Goal: Task Accomplishment & Management: Use online tool/utility

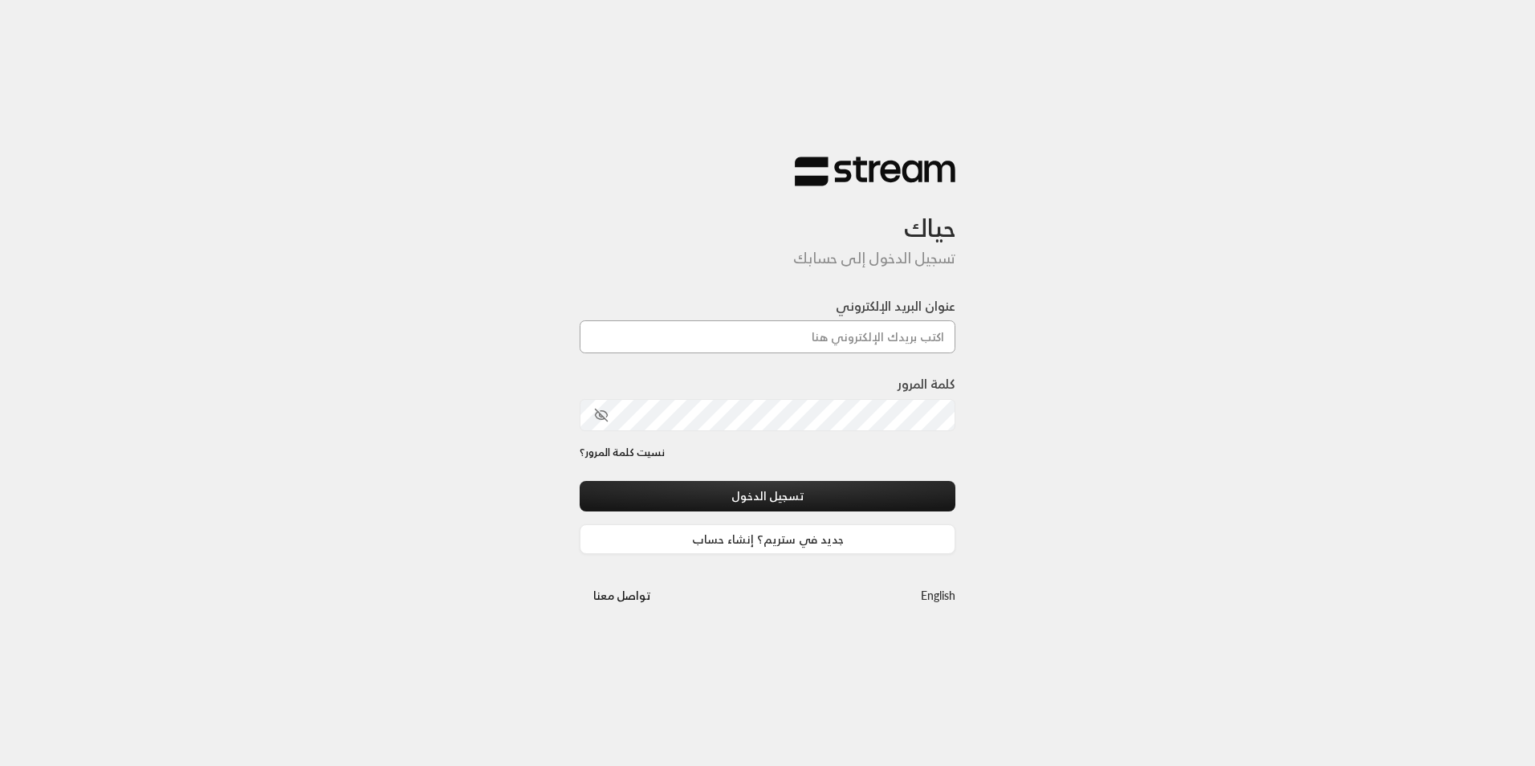
click at [935, 340] on input "عنوان البريد الإلكتروني" at bounding box center [768, 336] width 376 height 33
type input "[EMAIL_ADDRESS][DOMAIN_NAME]"
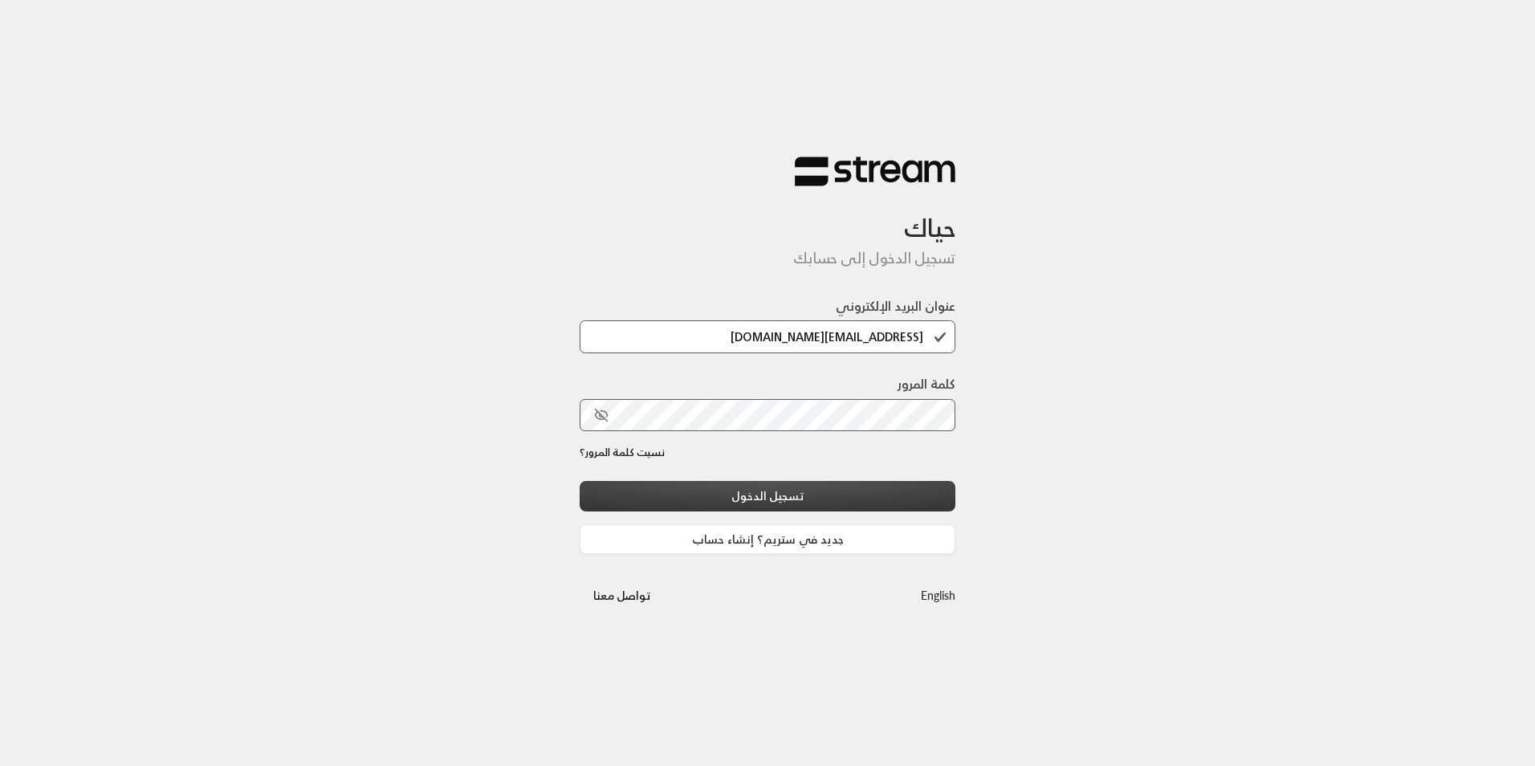
click at [783, 496] on button "تسجيل الدخول" at bounding box center [768, 496] width 376 height 30
click at [763, 492] on div "تسجيل الدخول جديد في ستريم؟ إنشاء حساب" at bounding box center [768, 517] width 376 height 73
click at [832, 492] on div "تسجيل الدخول جديد في ستريم؟ إنشاء حساب" at bounding box center [768, 517] width 376 height 73
click at [602, 409] on icon "toggle password visibility" at bounding box center [601, 415] width 14 height 14
click at [780, 493] on div "تسجيل الدخول جديد في ستريم؟ إنشاء حساب" at bounding box center [768, 517] width 376 height 73
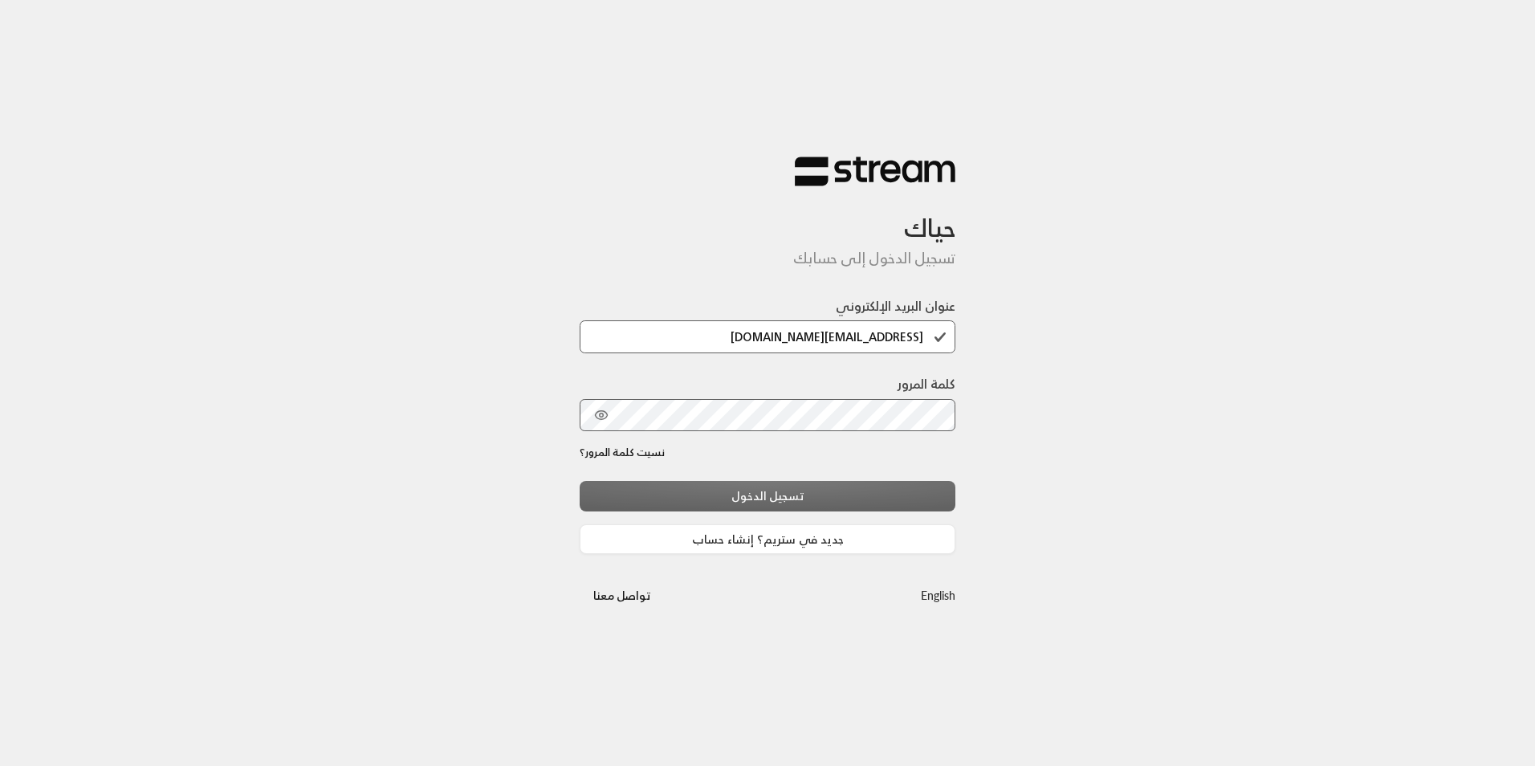
click at [805, 494] on div "تسجيل الدخول جديد في ستريم؟ إنشاء حساب" at bounding box center [768, 517] width 376 height 73
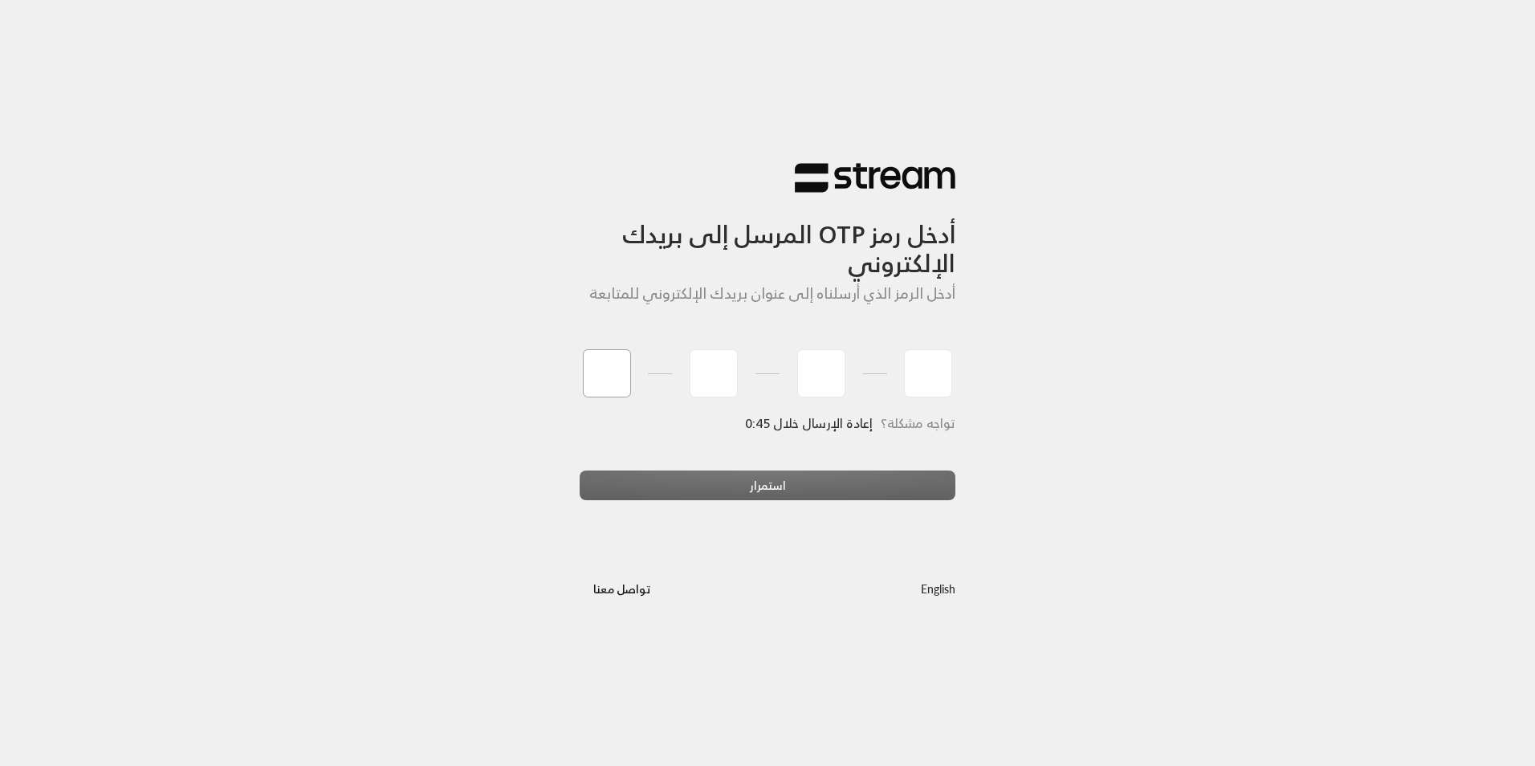
type input "0"
type input "1"
type input "7"
type input "4"
click at [730, 483] on div "استمرار" at bounding box center [768, 491] width 376 height 43
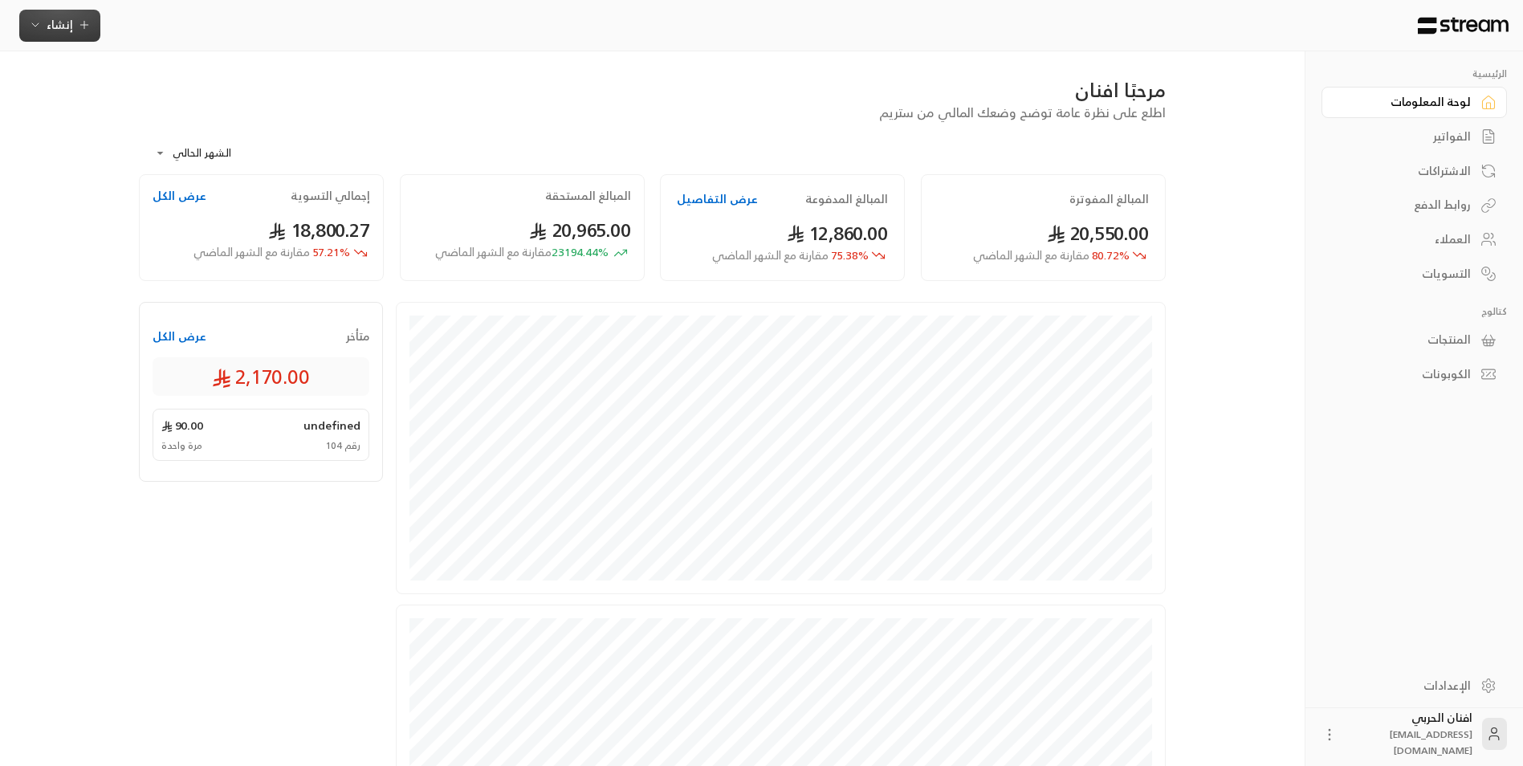
click at [29, 20] on icon "button" at bounding box center [35, 24] width 13 height 13
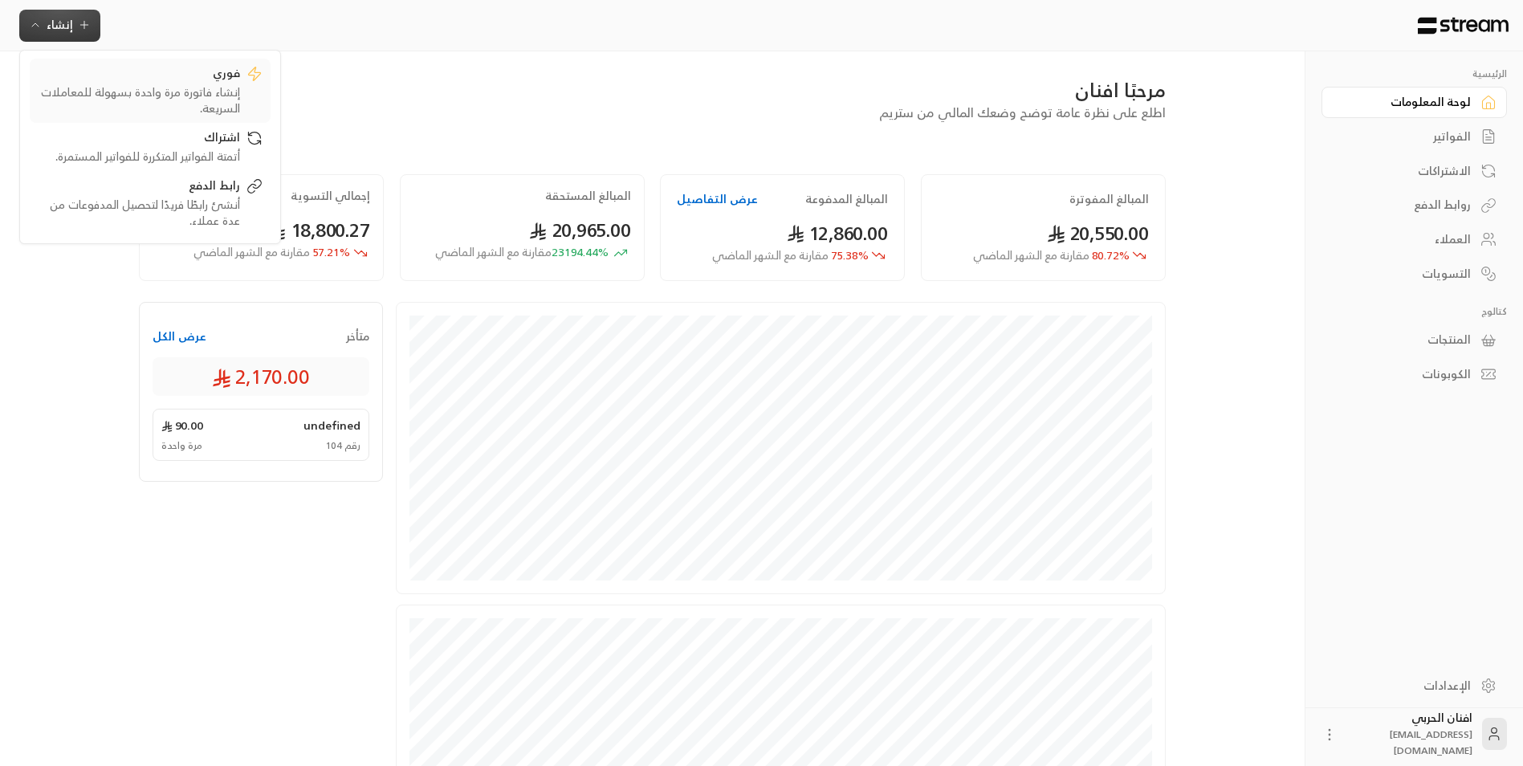
click at [189, 82] on div "فوري" at bounding box center [139, 74] width 202 height 19
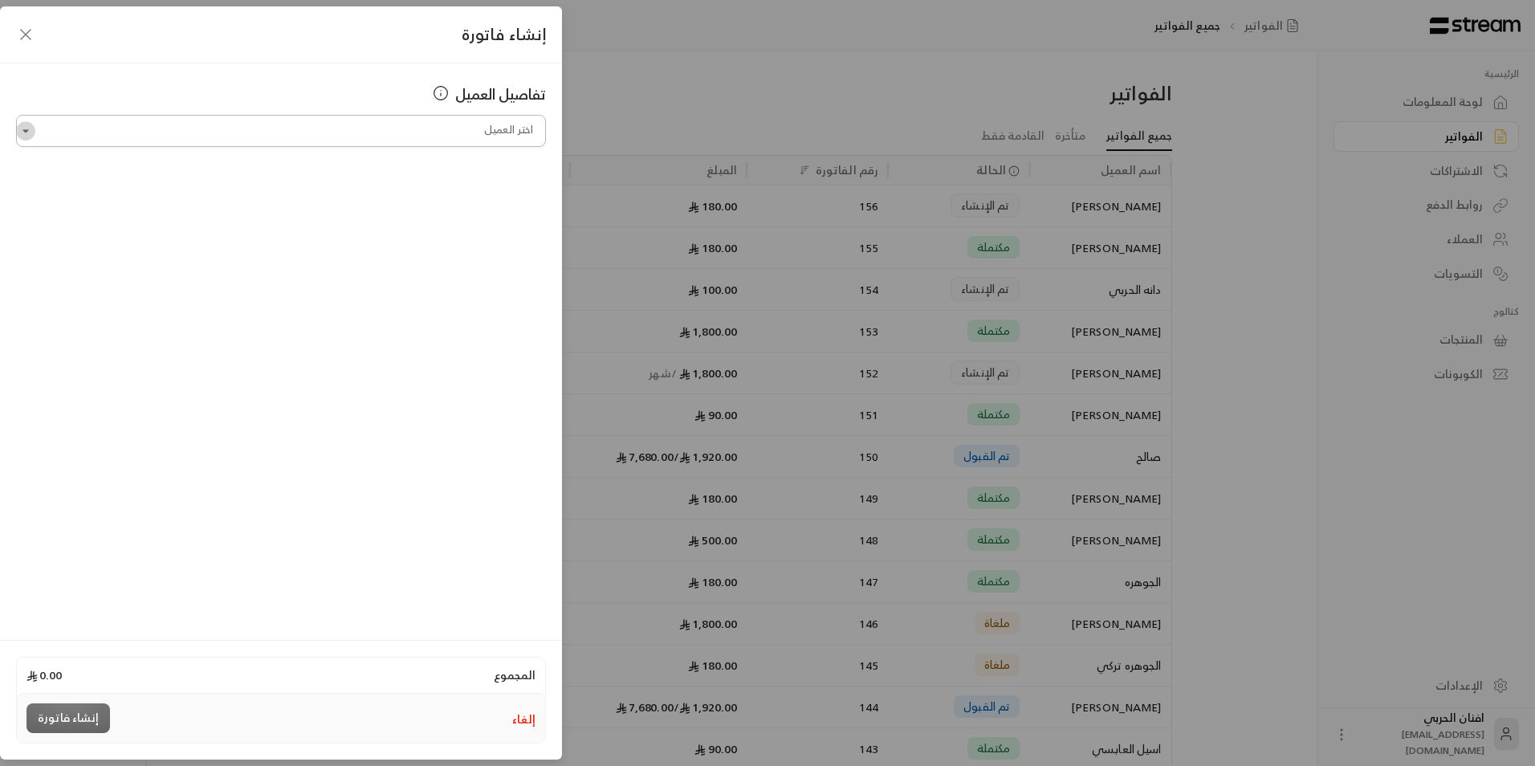
click at [24, 136] on icon "Open" at bounding box center [26, 131] width 16 height 16
type input "*"
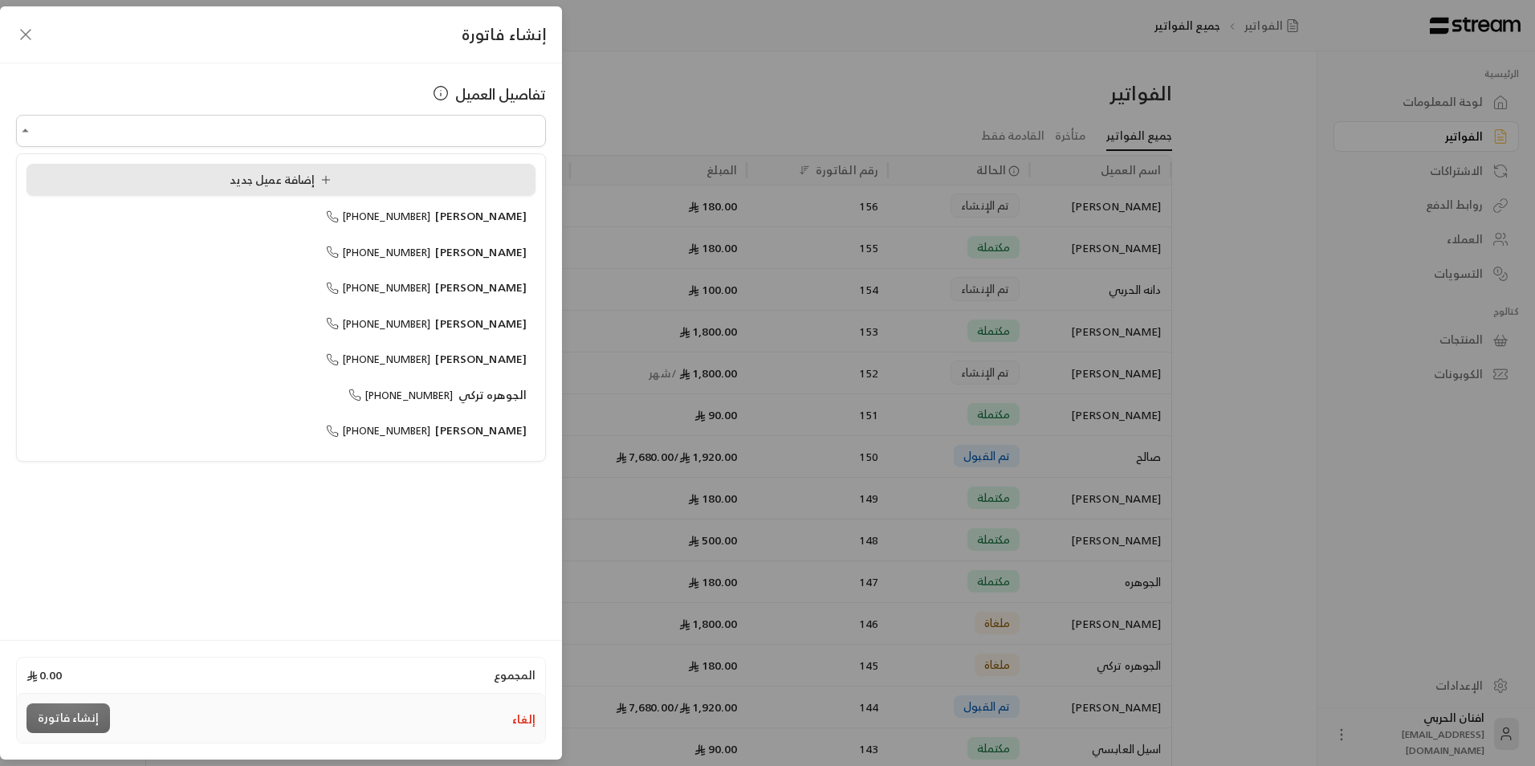
click at [278, 172] on span "إضافة عميل جديد" at bounding box center [284, 179] width 108 height 20
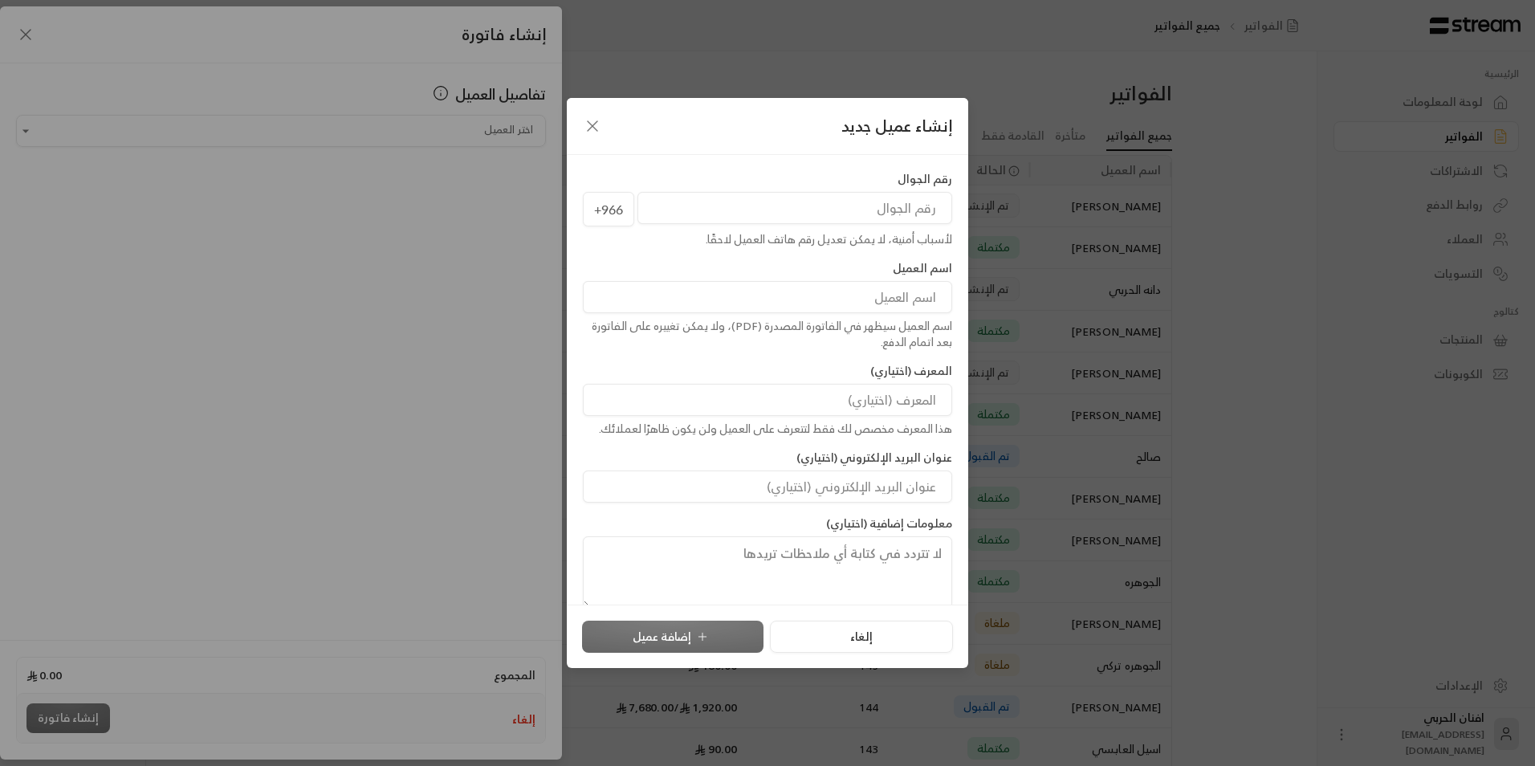
click at [921, 201] on input "tel" at bounding box center [794, 208] width 315 height 32
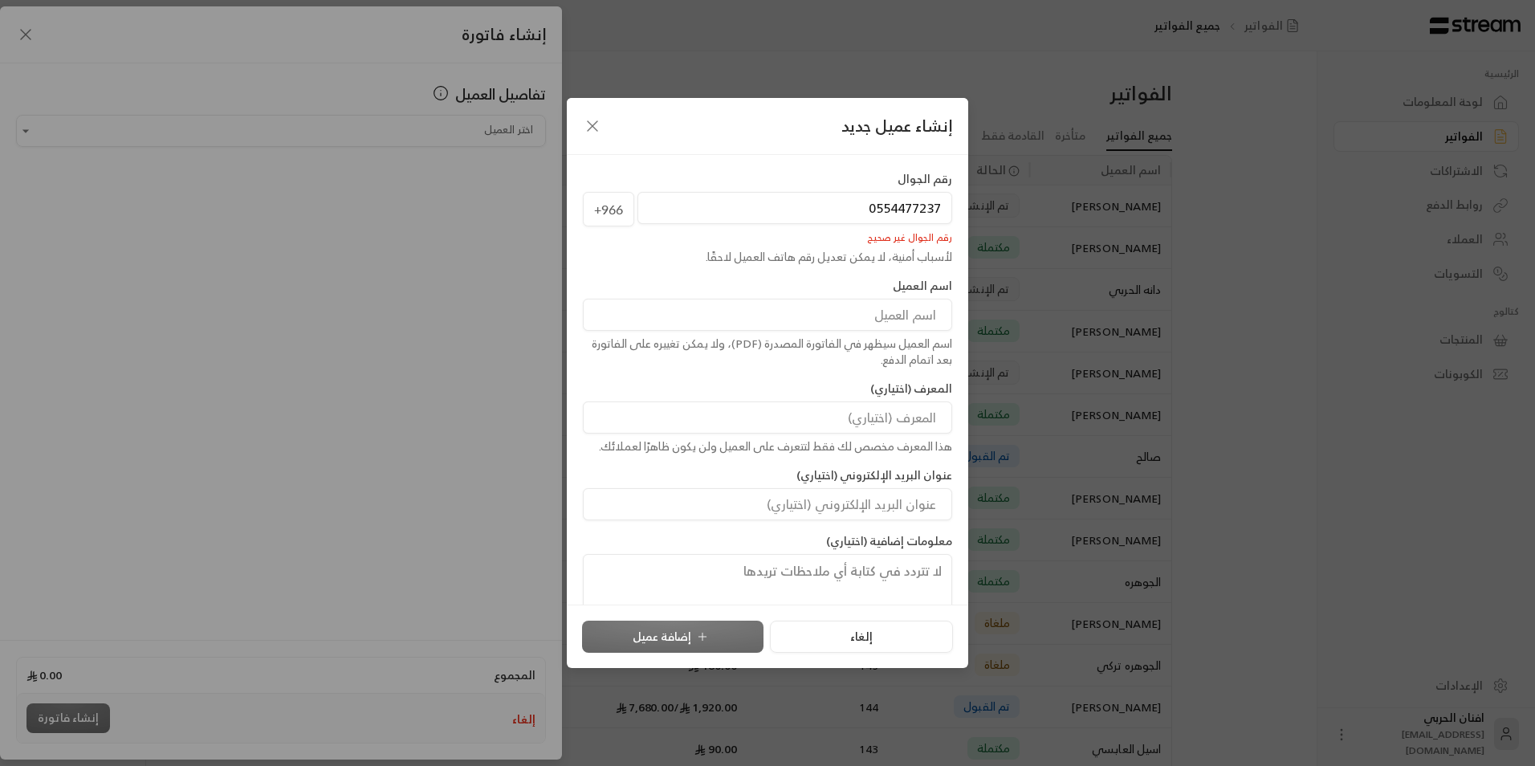
drag, startPoint x: 864, startPoint y: 208, endPoint x: 932, endPoint y: 211, distance: 68.3
click at [932, 211] on input "0554477237" at bounding box center [794, 208] width 315 height 32
click at [934, 211] on input "0554477237" at bounding box center [794, 208] width 315 height 32
type input "7"
drag, startPoint x: 932, startPoint y: 201, endPoint x: 944, endPoint y: 201, distance: 12.1
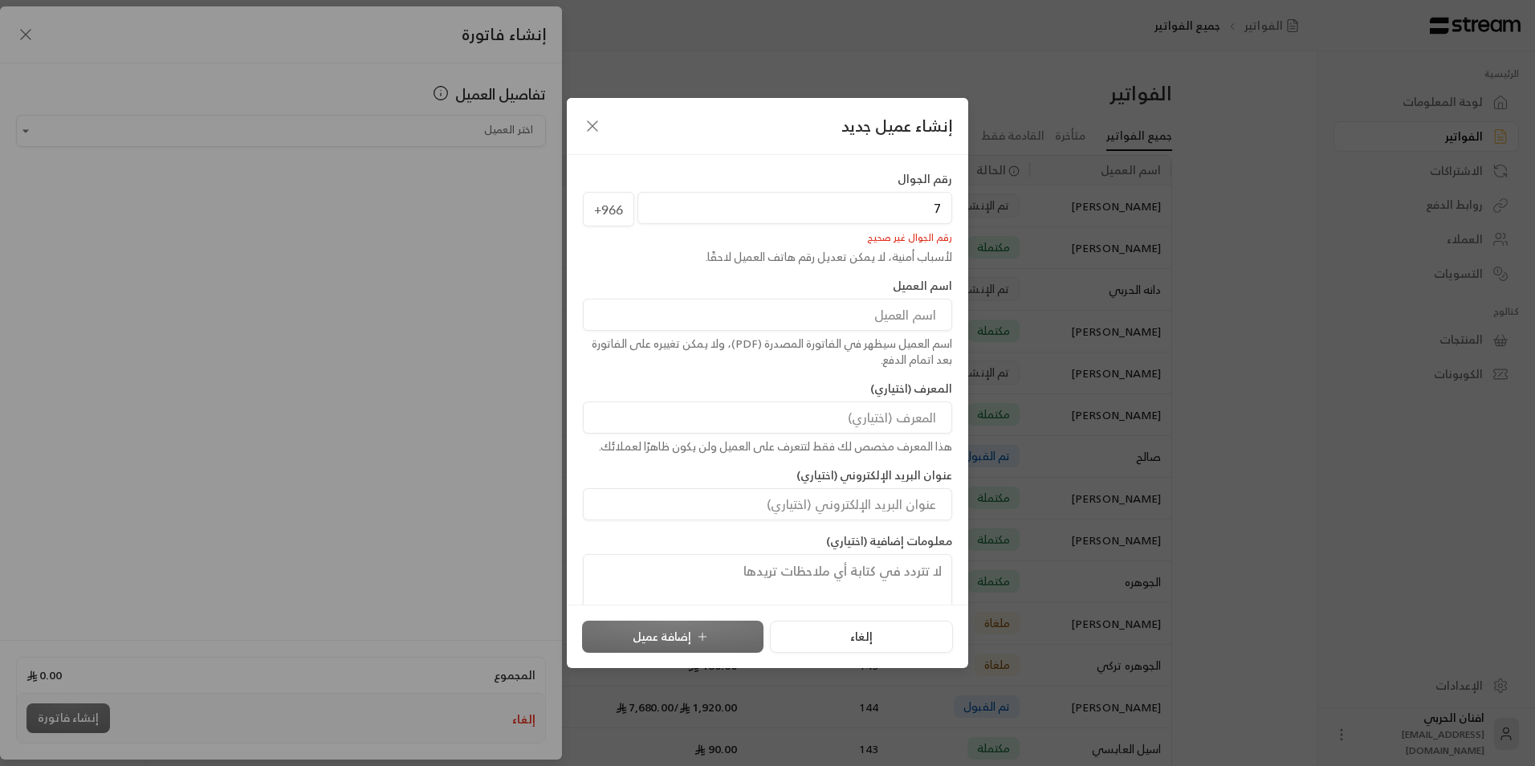
click at [943, 201] on input "7" at bounding box center [794, 208] width 315 height 32
type input "5"
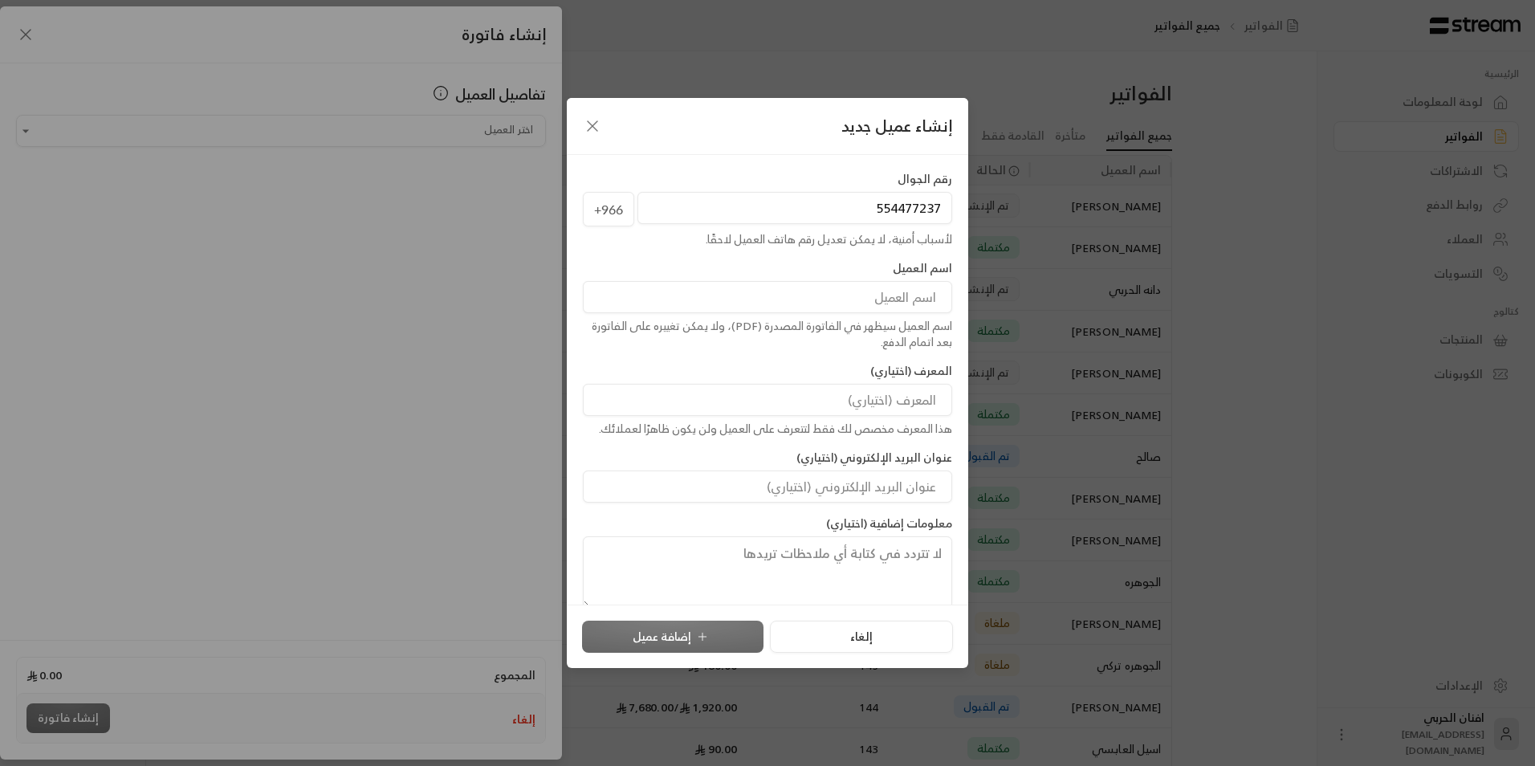
type input "554477237"
click at [935, 297] on input at bounding box center [767, 297] width 369 height 32
type input "نواف عبدالعزيز الشهري"
click at [668, 633] on button "إضافة عميل" at bounding box center [672, 636] width 181 height 32
type input "**********"
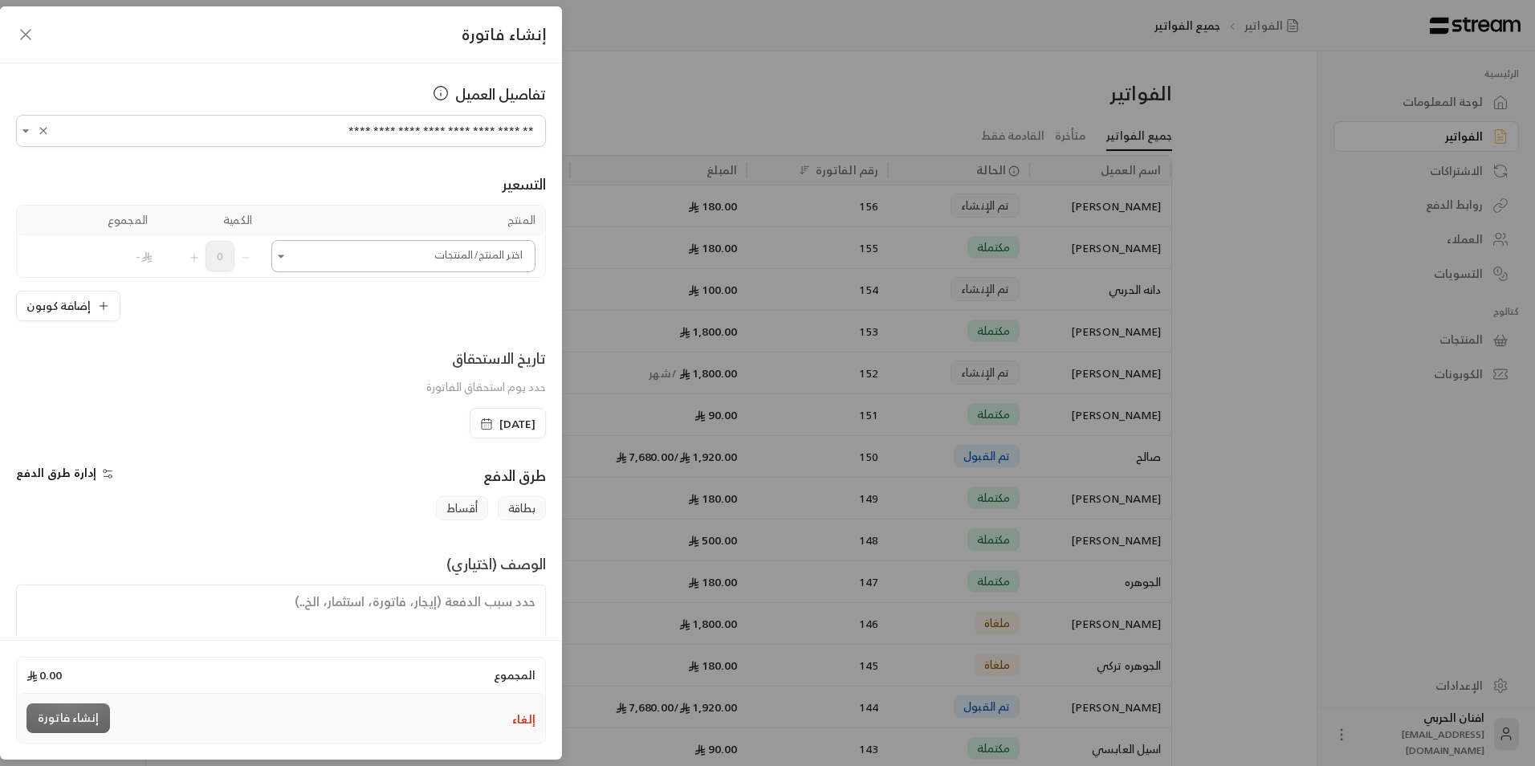
click at [289, 254] on icon "Open" at bounding box center [281, 256] width 16 height 16
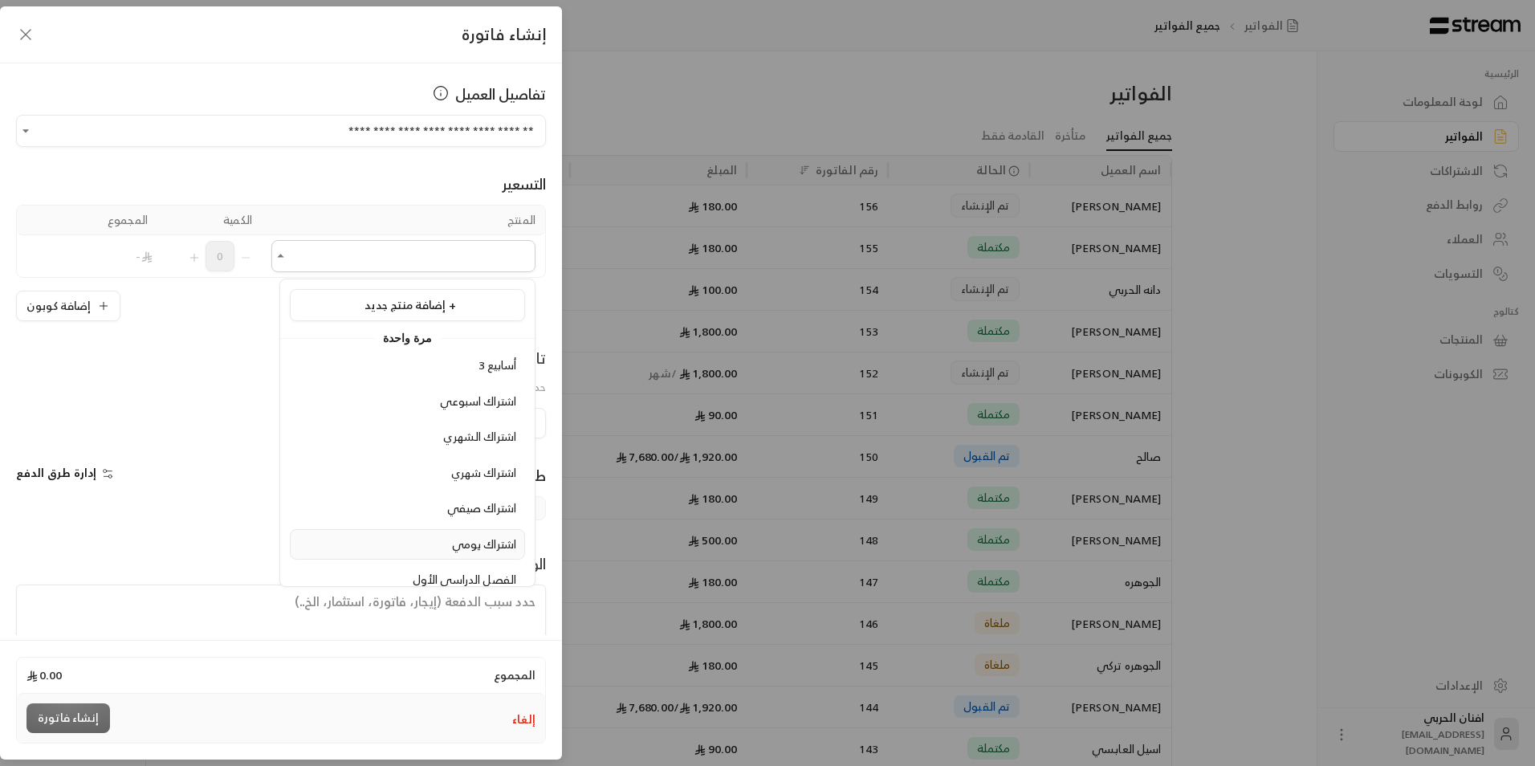
click at [481, 546] on span "اشتراك يومي" at bounding box center [484, 544] width 64 height 20
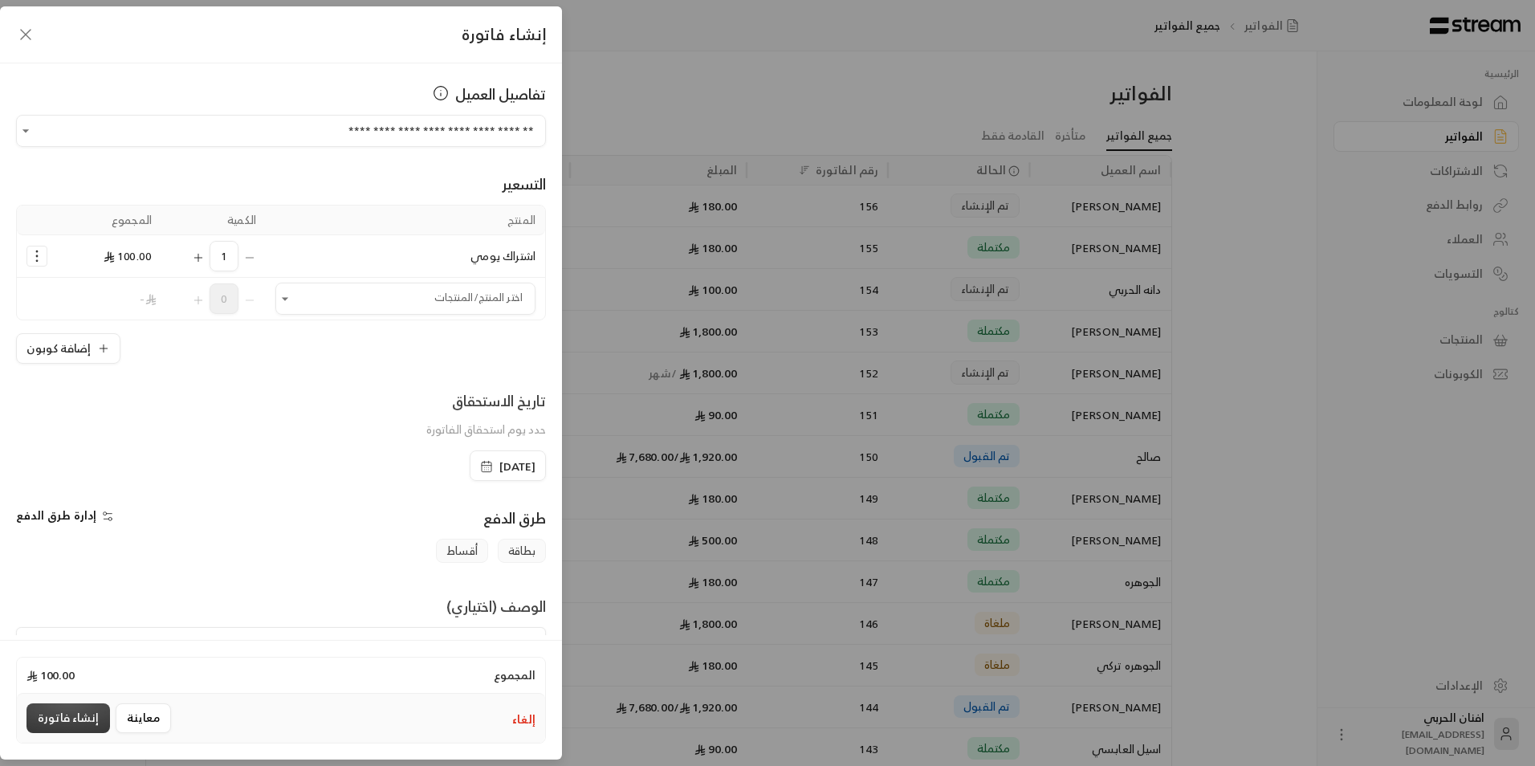
click at [59, 718] on button "إنشاء فاتورة" at bounding box center [67, 718] width 83 height 30
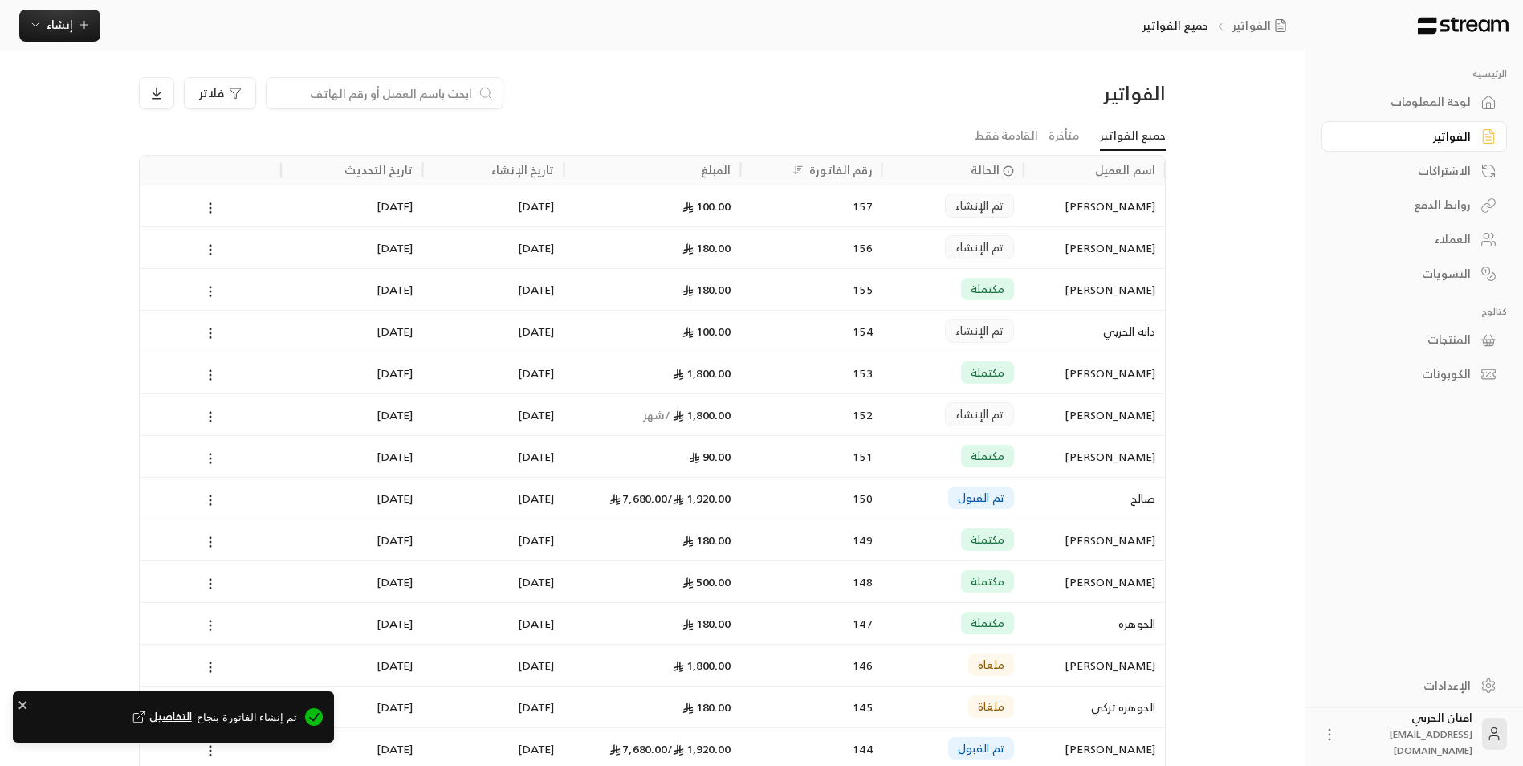
click at [192, 718] on span "التفاصيل" at bounding box center [160, 717] width 63 height 16
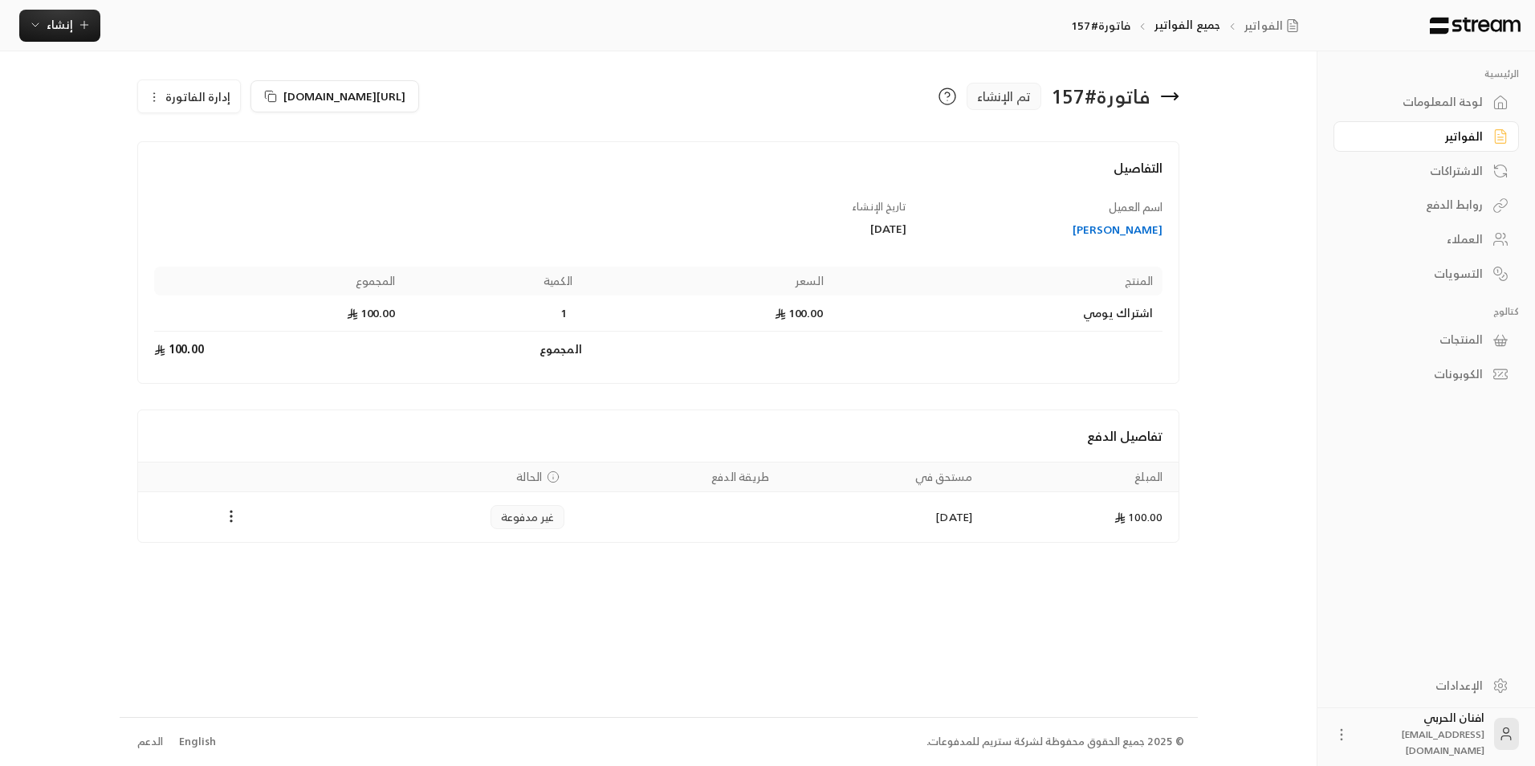
click at [1349, 728] on icon at bounding box center [1341, 734] width 16 height 16
click at [1322, 732] on li "تسجيل الخروج" at bounding box center [1312, 734] width 88 height 26
